Goal: Navigation & Orientation: Understand site structure

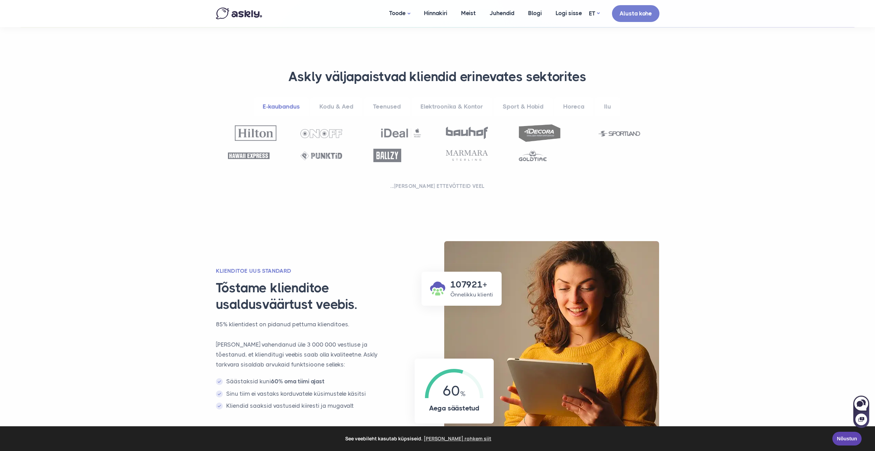
click at [356, 110] on link "Kodu & Aed" at bounding box center [336, 106] width 52 height 19
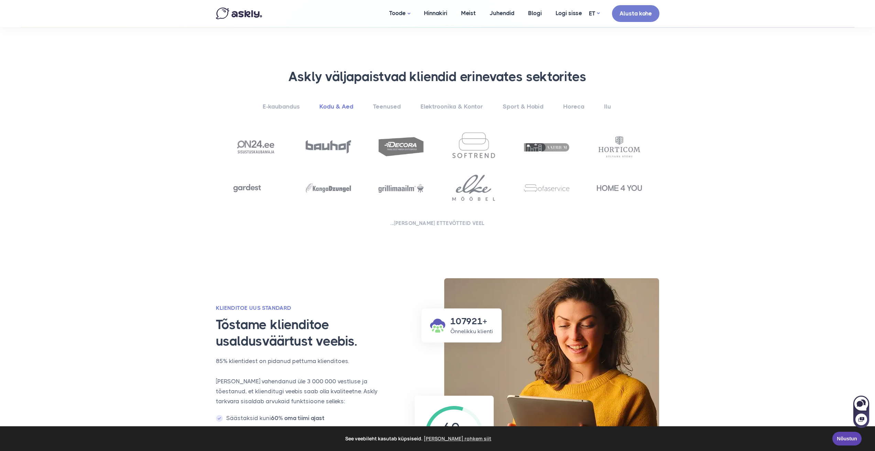
click at [470, 108] on link "Elektroonika & Kontor" at bounding box center [451, 106] width 80 height 19
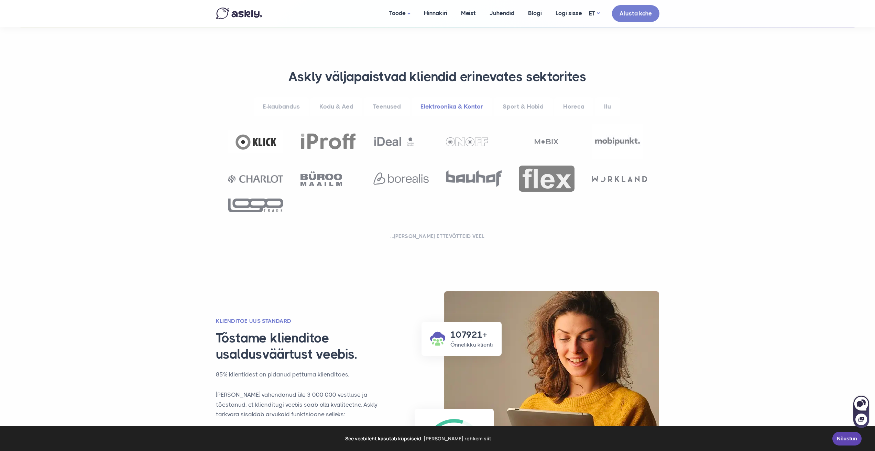
click at [520, 107] on link "Sport & Hobid" at bounding box center [523, 106] width 59 height 19
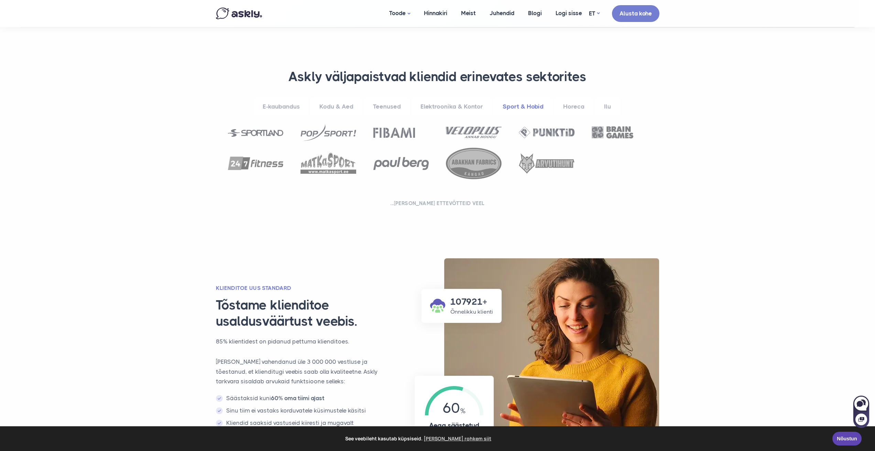
click at [605, 107] on link "Ilu" at bounding box center [607, 106] width 25 height 19
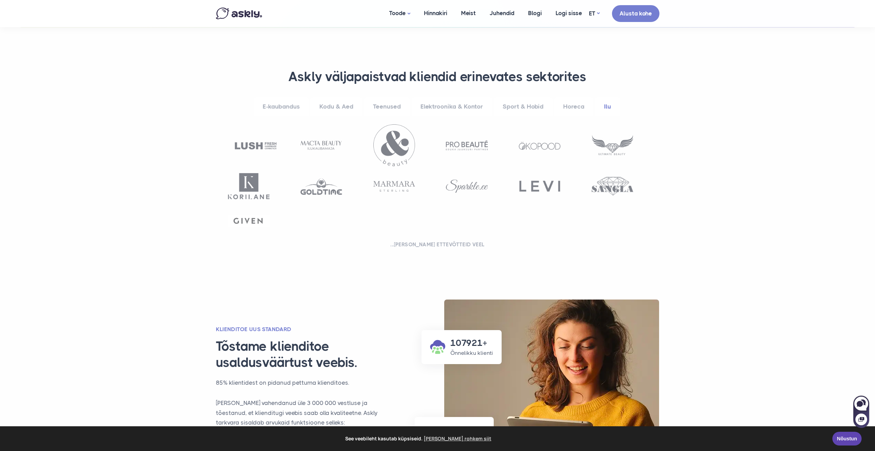
click at [530, 103] on link "Sport & Hobid" at bounding box center [523, 106] width 59 height 19
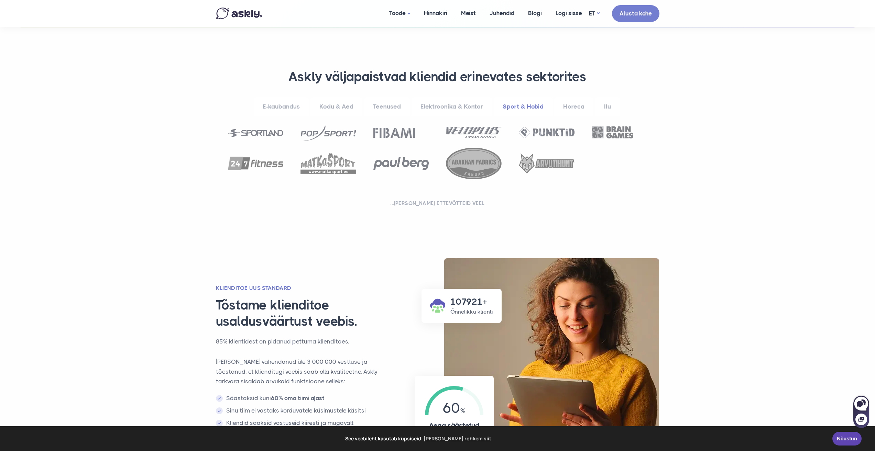
click at [397, 107] on link "Teenused" at bounding box center [387, 106] width 46 height 19
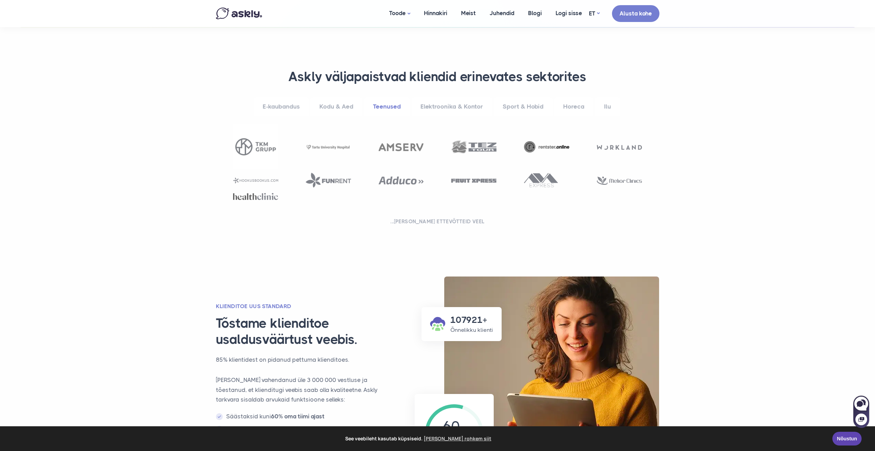
click at [293, 106] on link "E-kaubandus" at bounding box center [281, 106] width 55 height 19
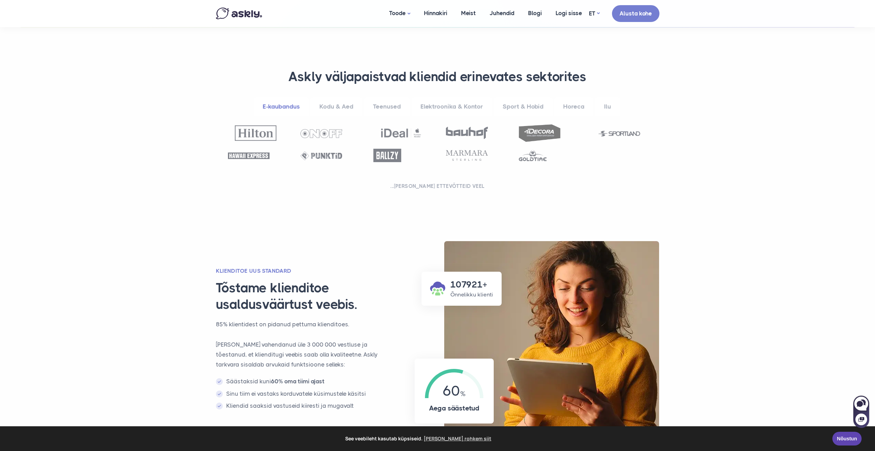
click at [534, 112] on link "Sport & Hobid" at bounding box center [523, 106] width 59 height 19
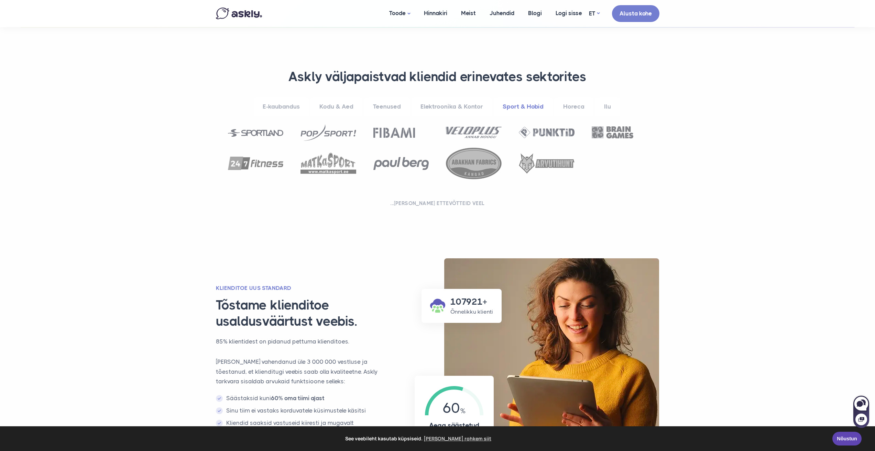
click at [574, 105] on link "Horeca" at bounding box center [573, 106] width 39 height 19
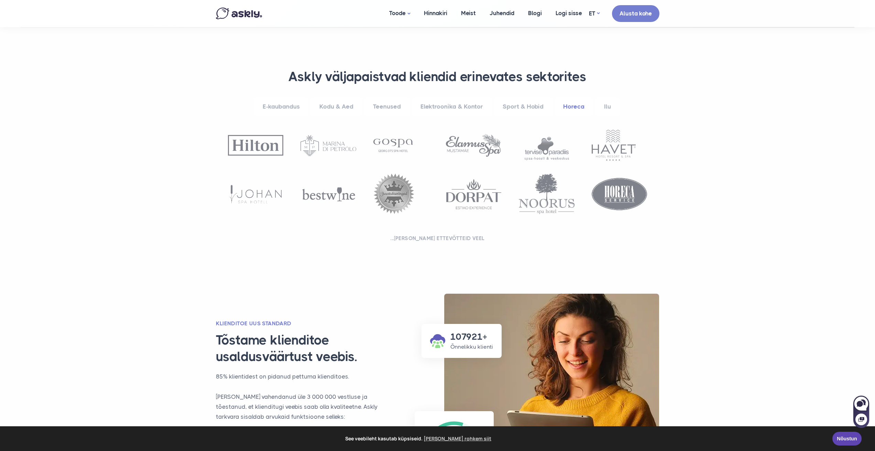
click at [333, 108] on link "Kodu & Aed" at bounding box center [336, 106] width 52 height 19
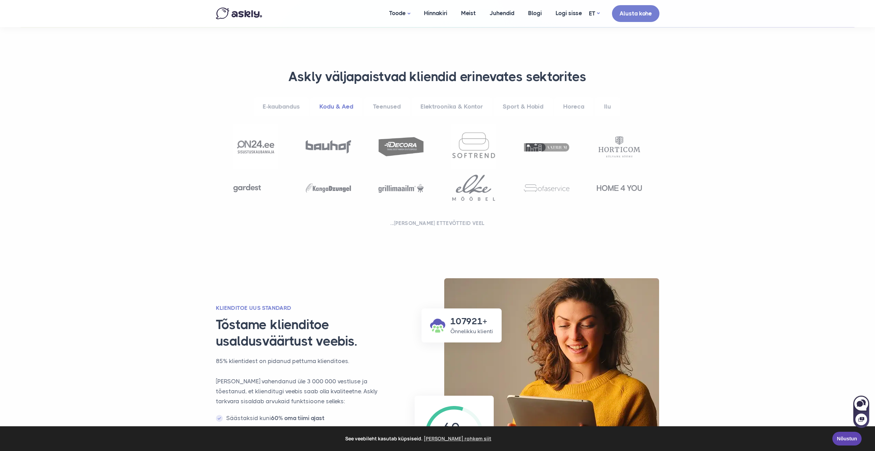
click at [392, 110] on link "Teenused" at bounding box center [387, 106] width 46 height 19
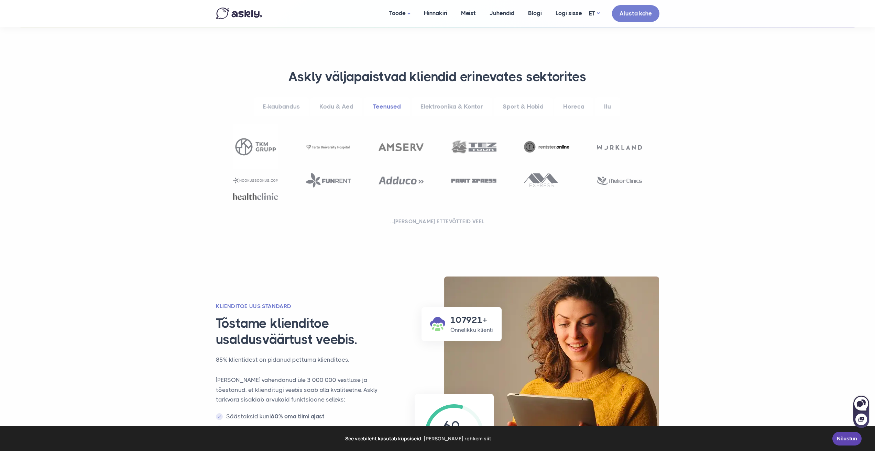
click at [571, 106] on link "Horeca" at bounding box center [573, 106] width 39 height 19
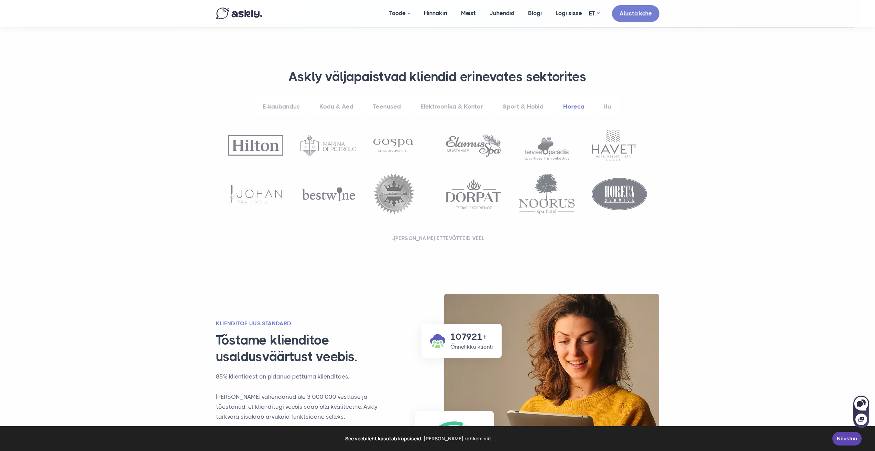
click at [294, 105] on link "E-kaubandus" at bounding box center [281, 106] width 55 height 19
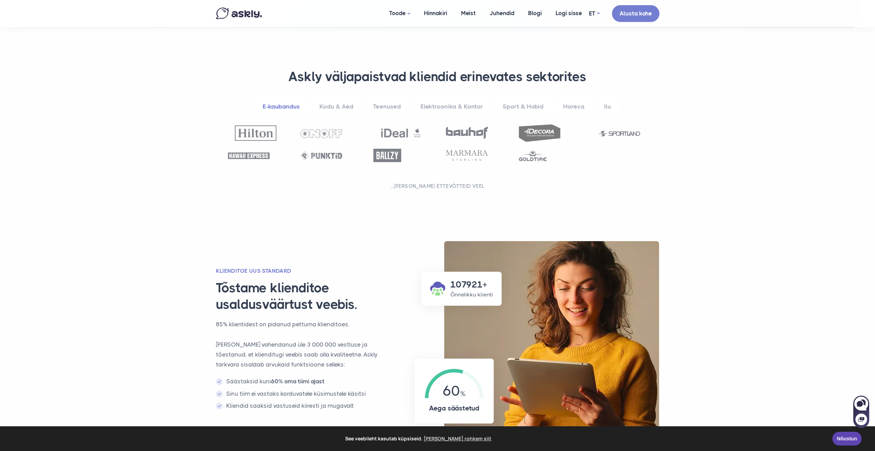
click at [336, 107] on link "Kodu & Aed" at bounding box center [336, 106] width 52 height 19
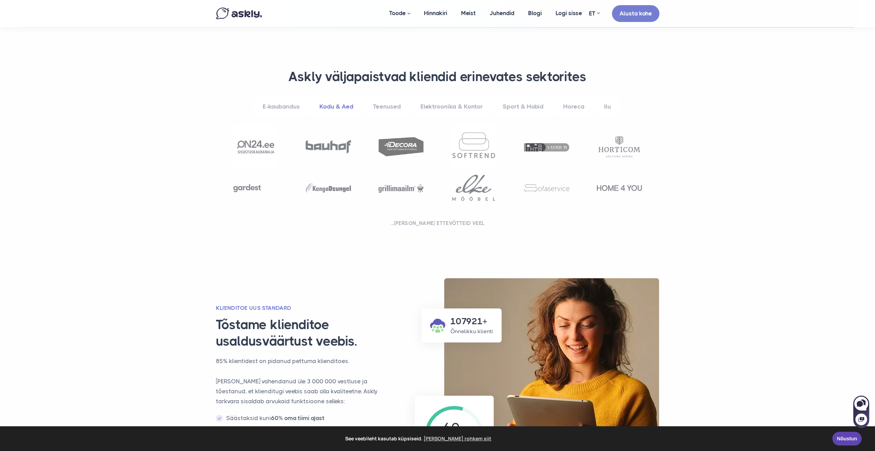
click at [427, 106] on link "Elektroonika & Kontor" at bounding box center [451, 106] width 80 height 19
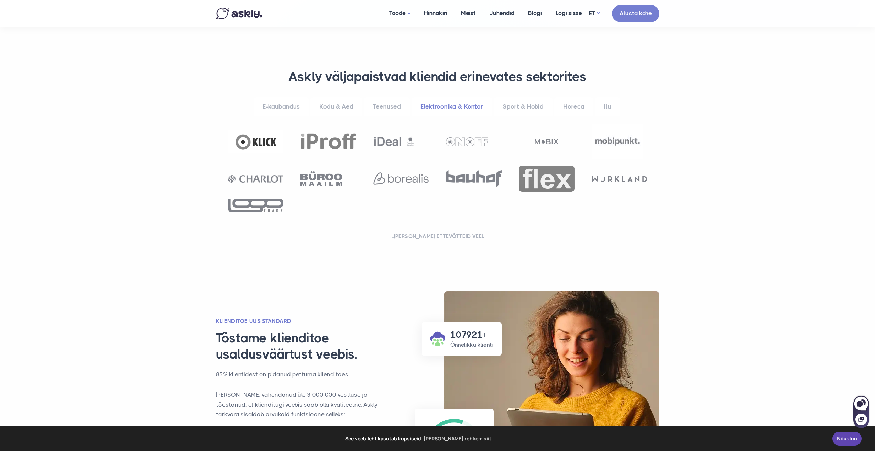
click at [525, 109] on link "Sport & Hobid" at bounding box center [523, 106] width 59 height 19
